Goal: Transaction & Acquisition: Purchase product/service

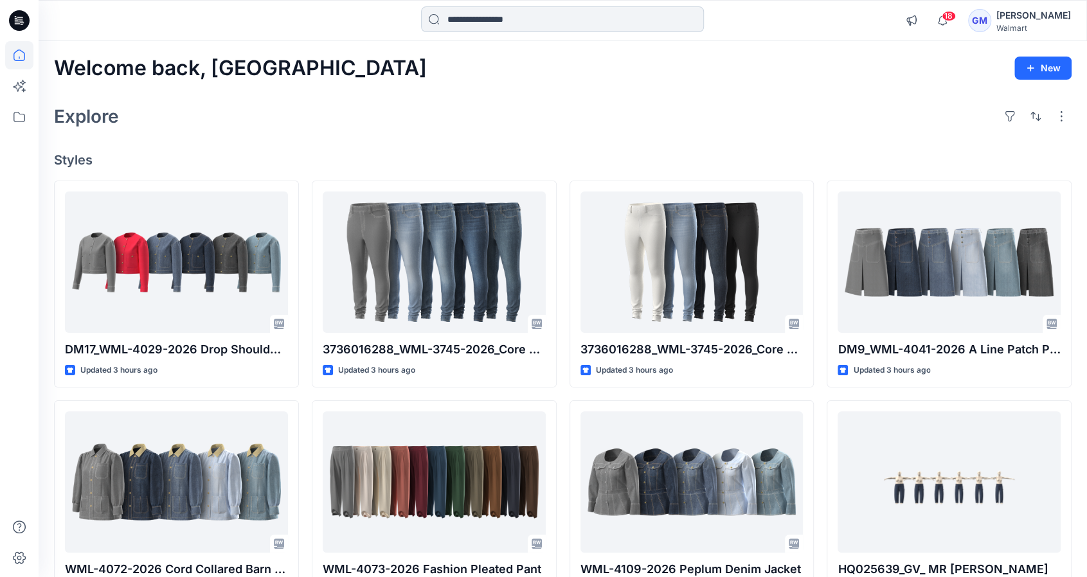
click at [598, 22] on input at bounding box center [562, 19] width 283 height 26
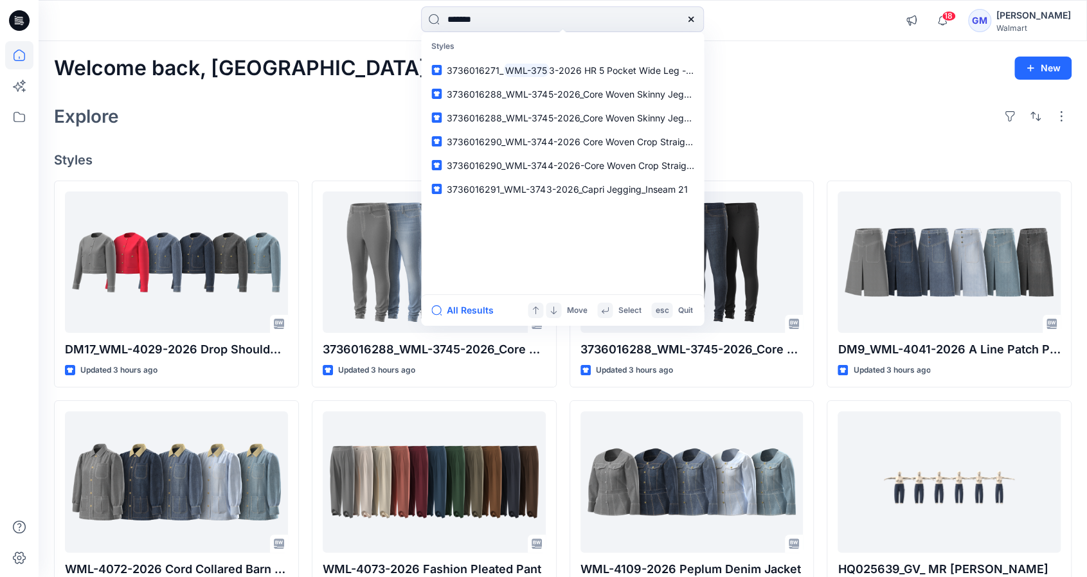
type input "********"
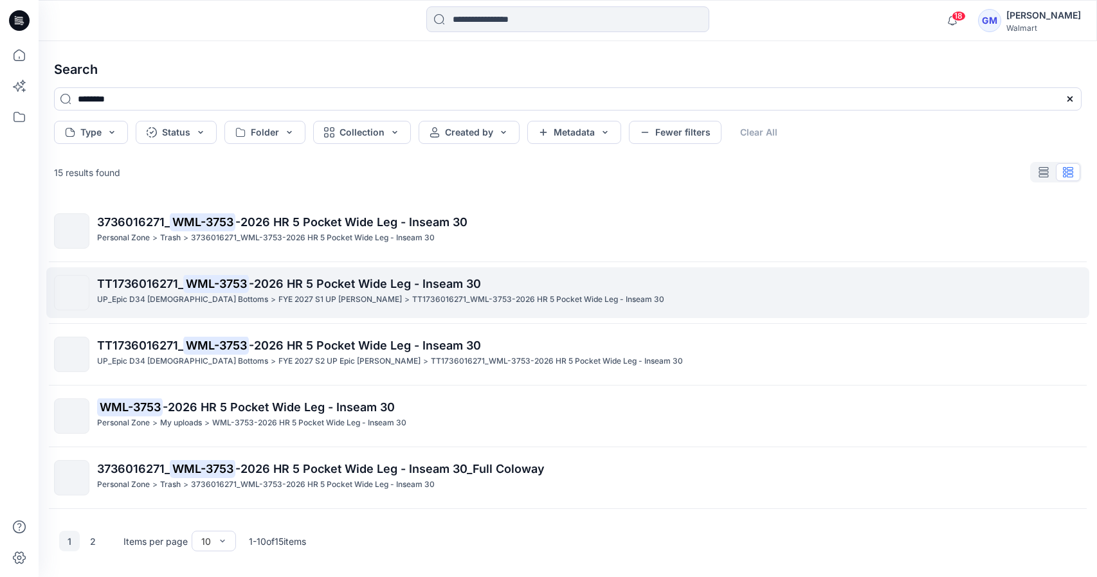
click at [316, 273] on link "TT1736016271_ WML-3753 -2026 HR 5 Pocket Wide Leg - Inseam 30 UP_Epic D34 [DEMO…" at bounding box center [567, 292] width 1043 height 51
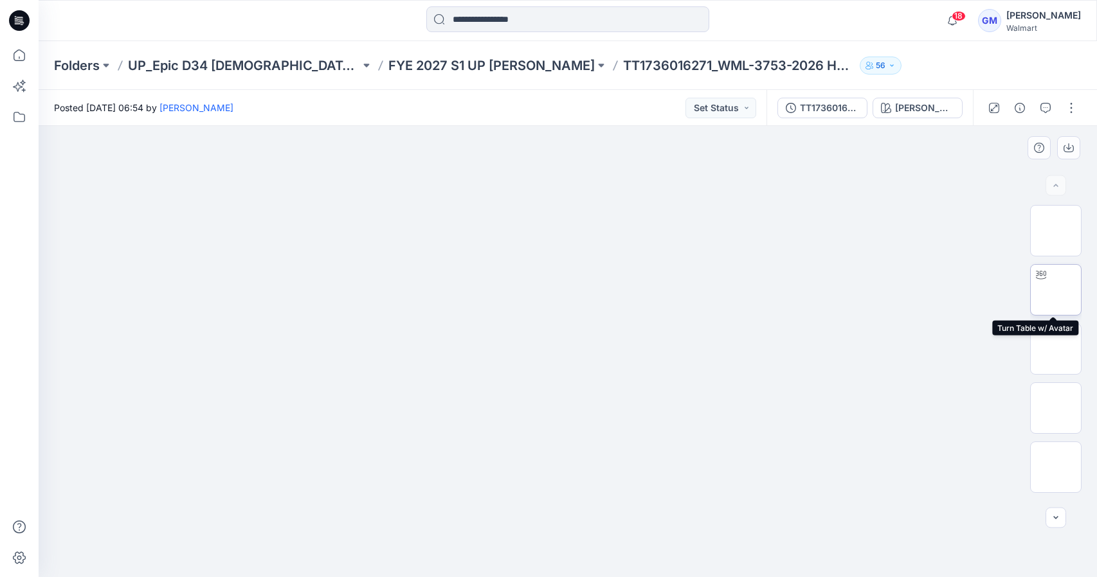
click at [1055, 290] on img at bounding box center [1055, 290] width 0 height 0
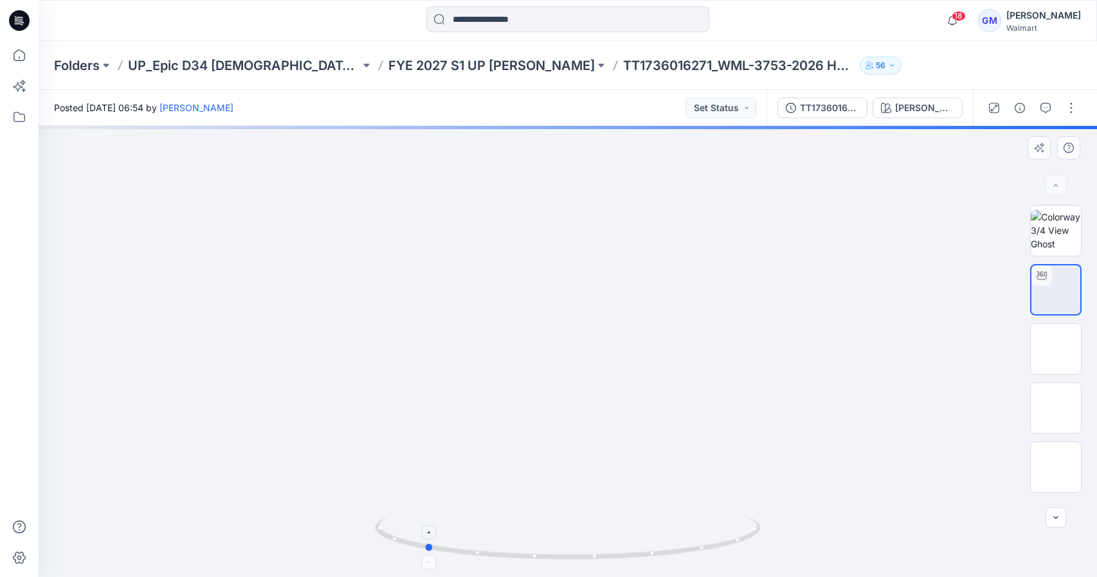
drag, startPoint x: 568, startPoint y: 562, endPoint x: 424, endPoint y: 556, distance: 143.5
click at [424, 556] on icon at bounding box center [569, 539] width 389 height 48
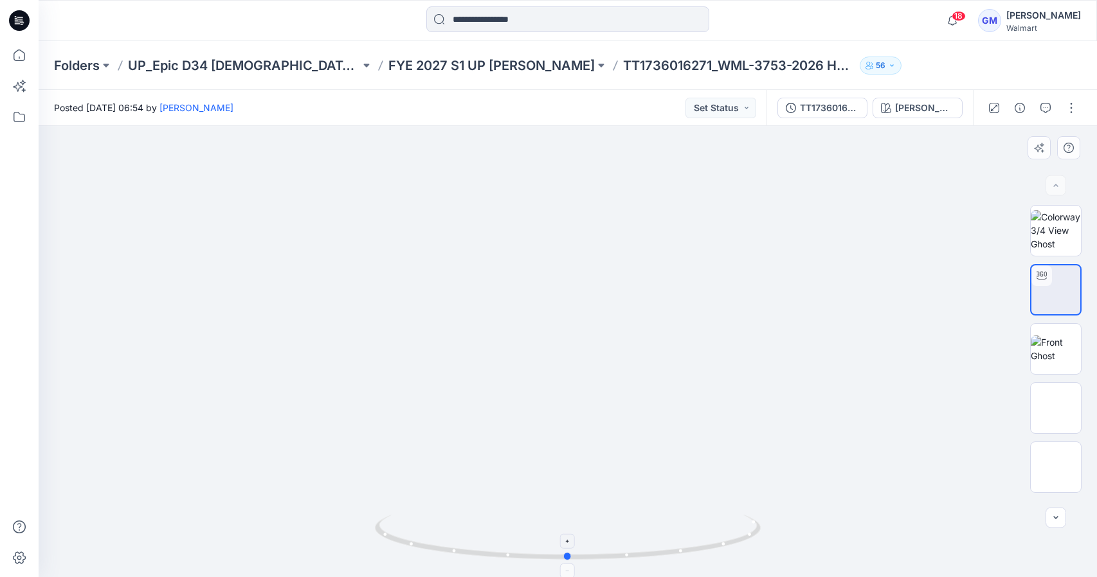
drag, startPoint x: 433, startPoint y: 550, endPoint x: 573, endPoint y: 548, distance: 140.8
click at [576, 550] on icon at bounding box center [569, 539] width 389 height 48
drag, startPoint x: 717, startPoint y: 416, endPoint x: 726, endPoint y: 402, distance: 16.8
click at [719, 415] on div at bounding box center [568, 351] width 1058 height 451
